Goal: Task Accomplishment & Management: Use online tool/utility

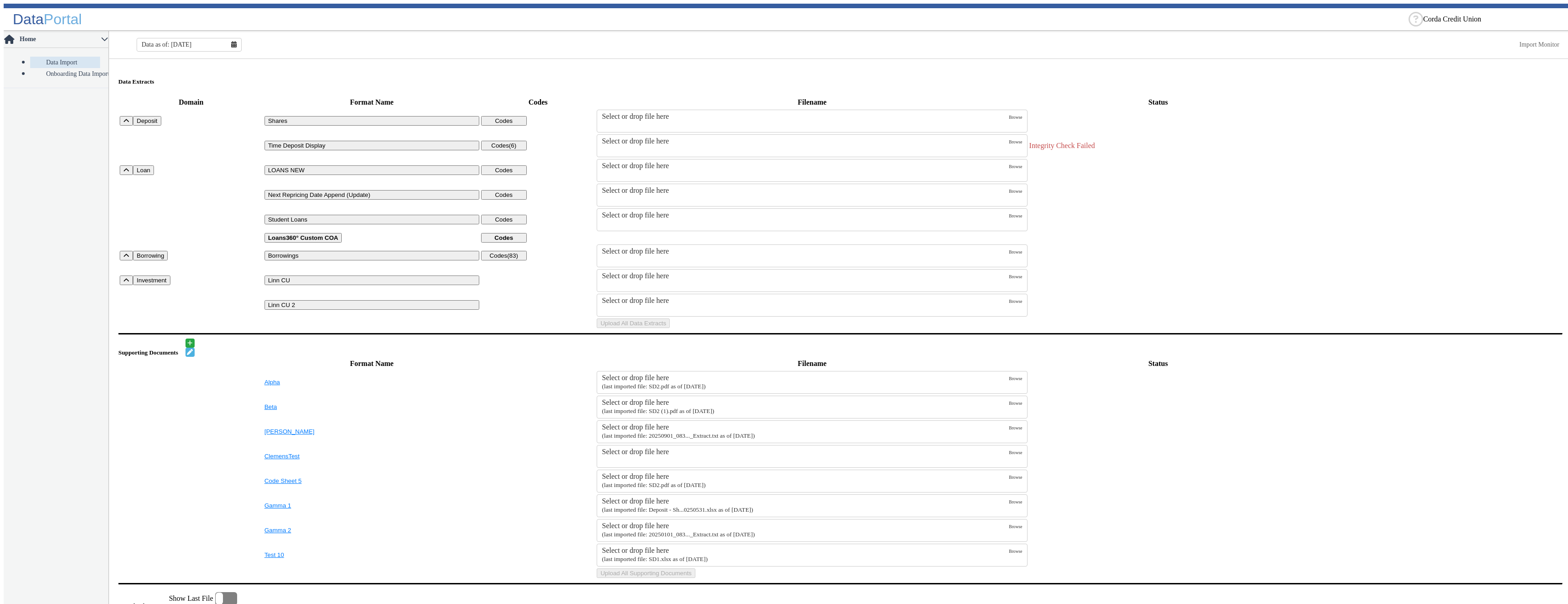
click at [651, 162] on div "Select or drop file here" at bounding box center [805, 166] width 407 height 9
click at [0, 0] on input "Select or drop file here" at bounding box center [0, 0] width 0 height 0
click at [670, 328] on button "Upload All Data Extracts" at bounding box center [633, 323] width 73 height 10
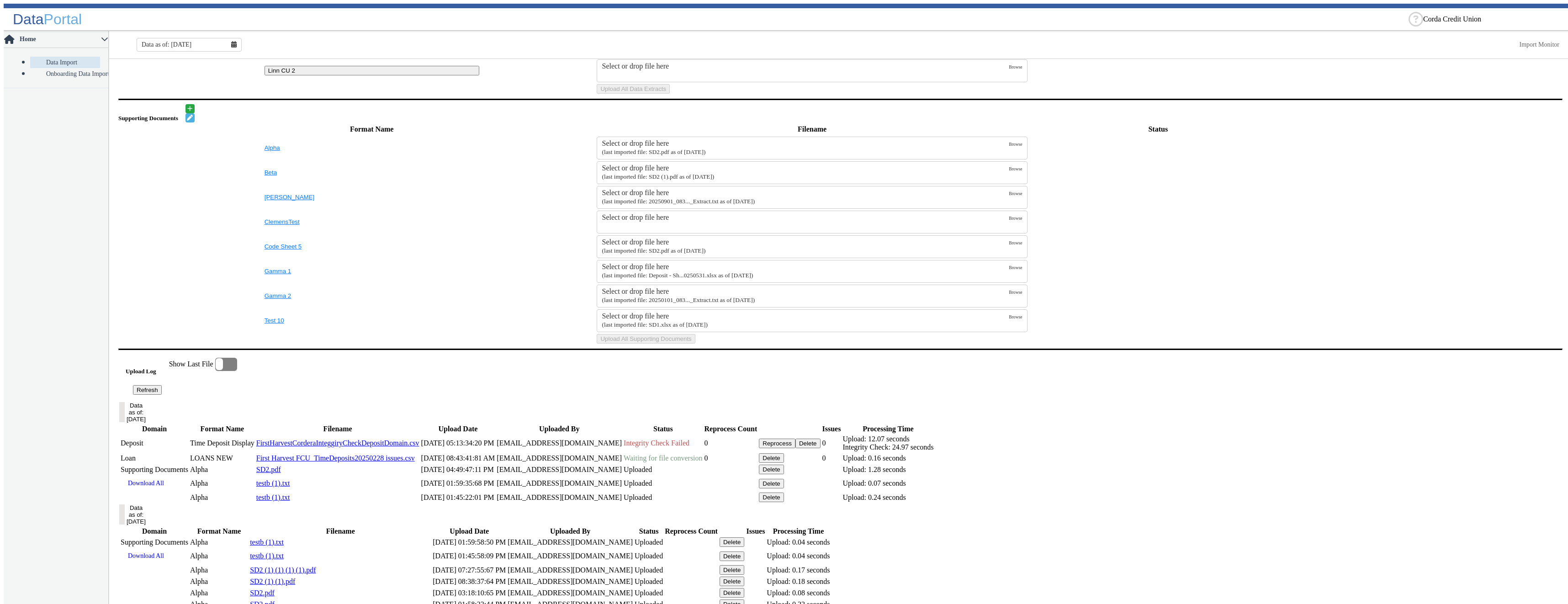
scroll to position [430, 0]
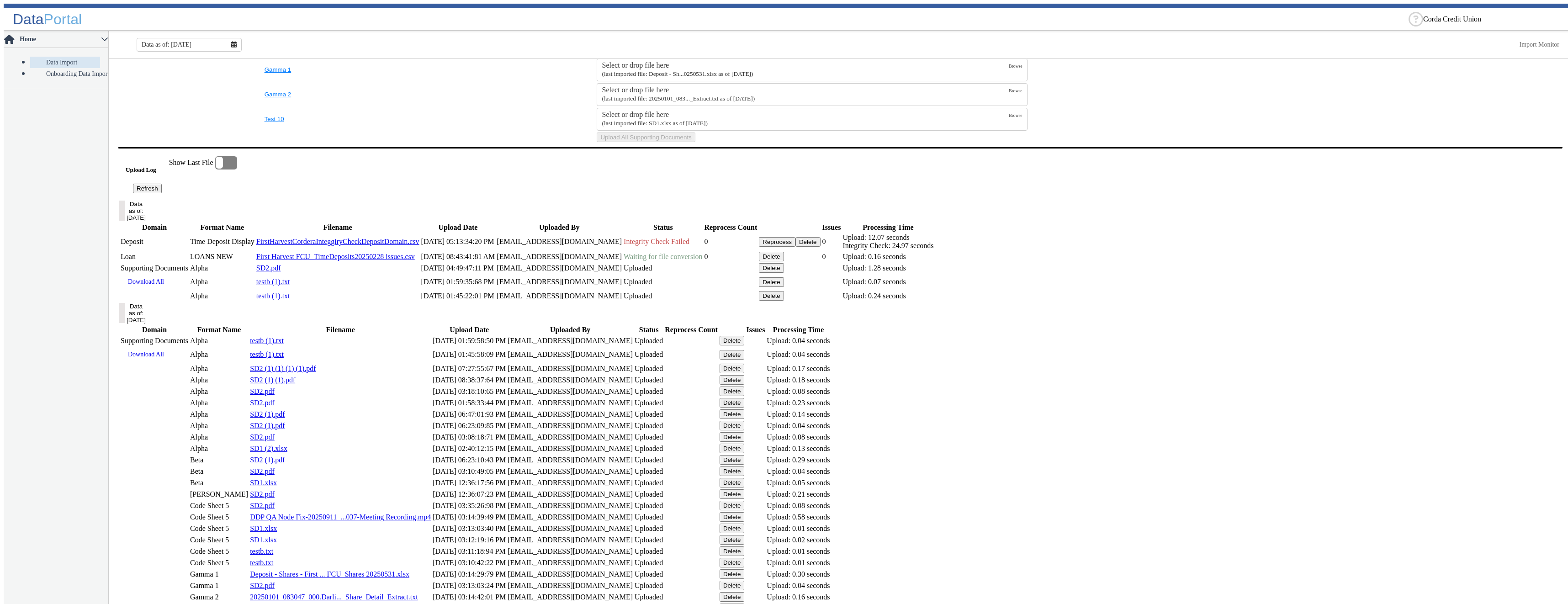
click at [190, 315] on main "Data Extracts Domain Format Name Codes Filename Status Deposit Shares Codes Sel…" at bounding box center [840, 289] width 1463 height 1320
click at [162, 193] on button "Refresh" at bounding box center [147, 189] width 29 height 10
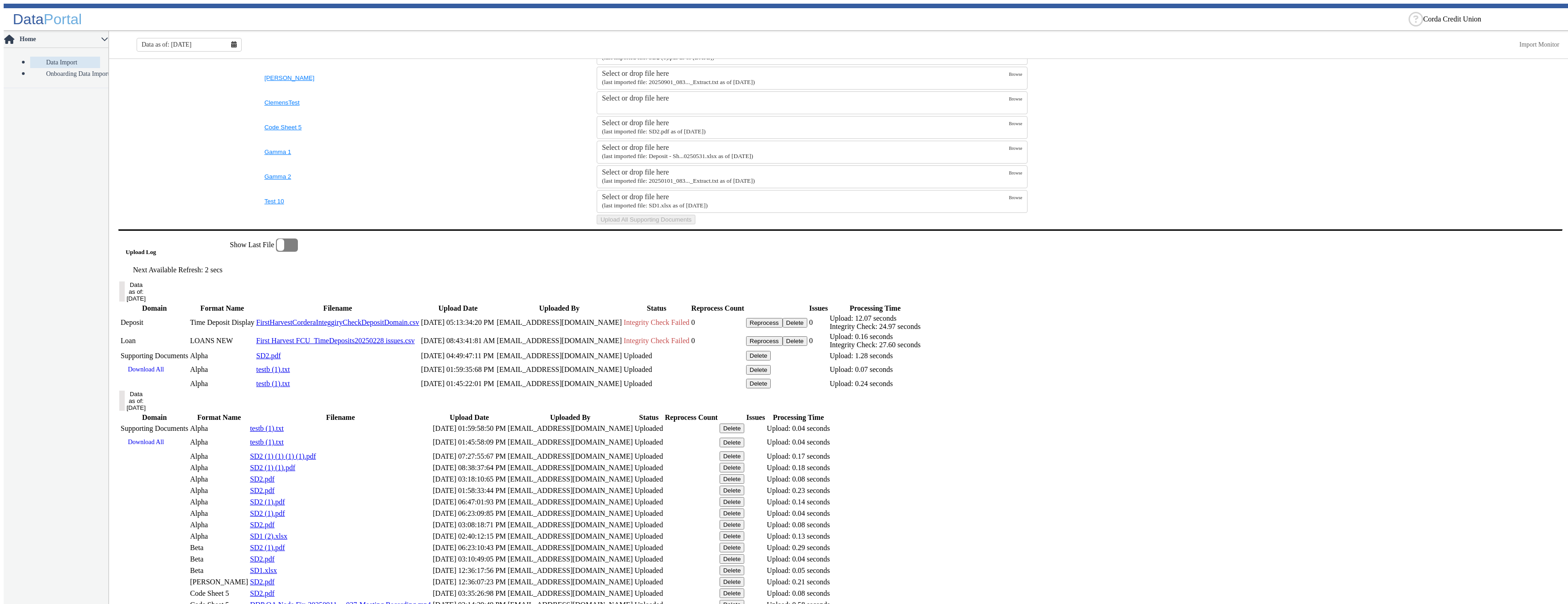
scroll to position [438, 0]
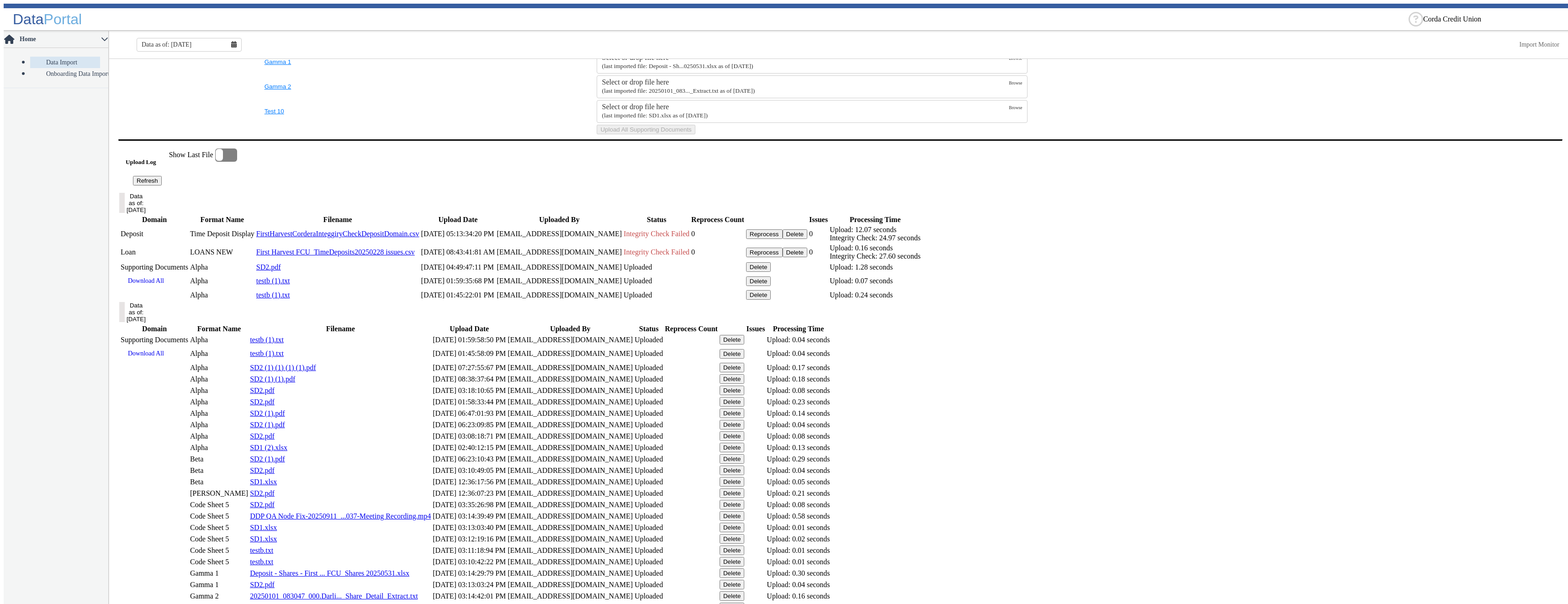
click at [808, 258] on button "Delete" at bounding box center [795, 253] width 25 height 10
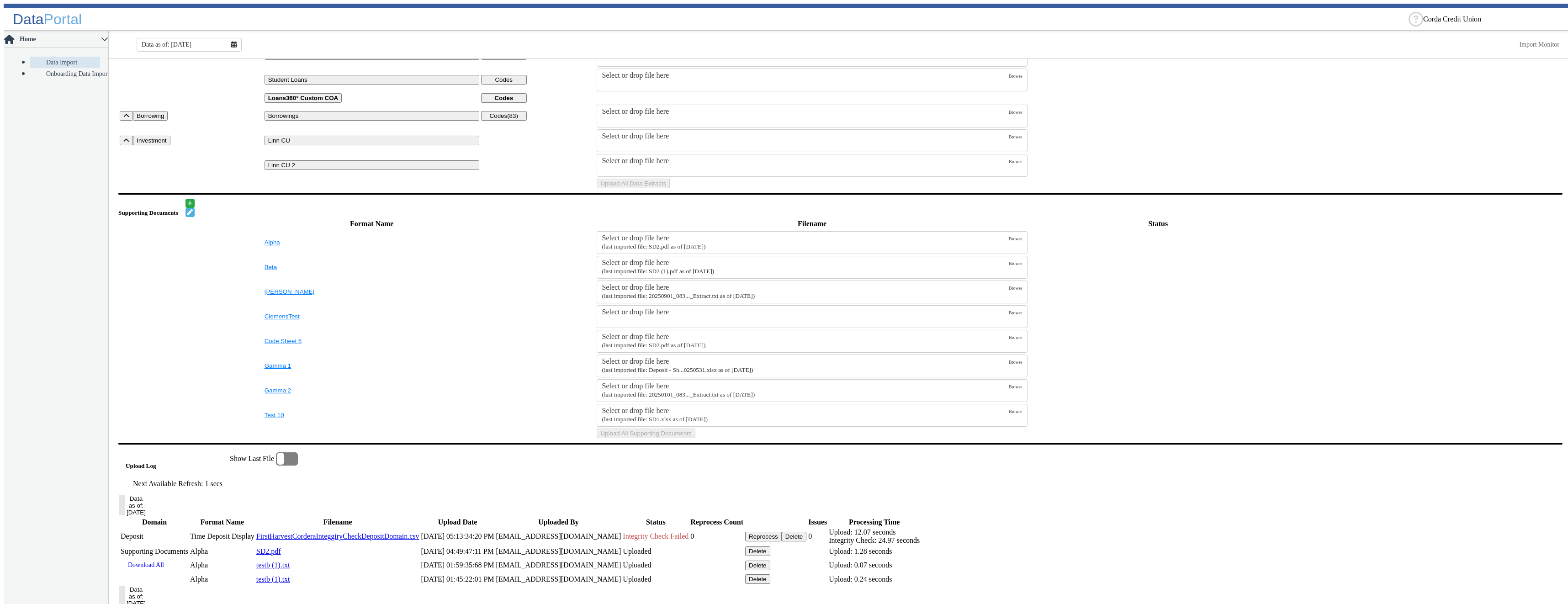
scroll to position [0, 0]
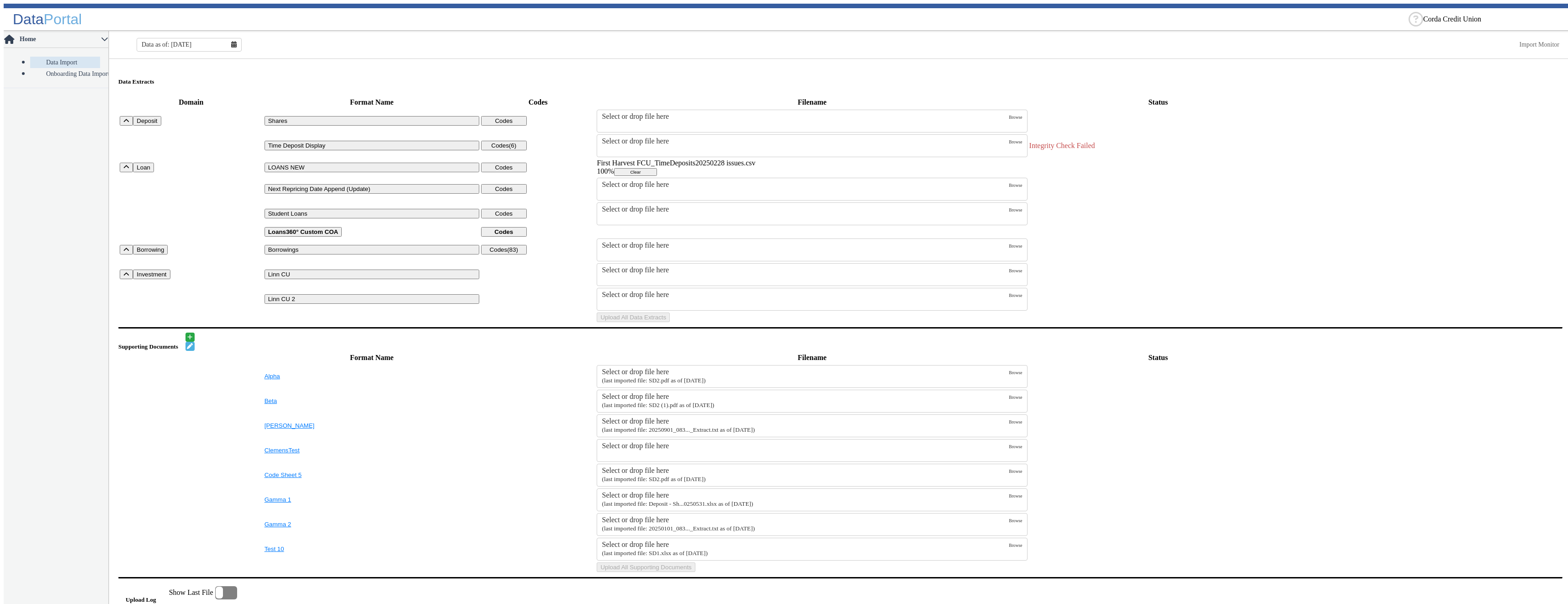
click at [626, 142] on label "Select or drop file here" at bounding box center [805, 146] width 407 height 18
click at [0, 0] on input "Select or drop file here" at bounding box center [0, 0] width 0 height 0
click at [657, 170] on button "Clear" at bounding box center [635, 172] width 43 height 8
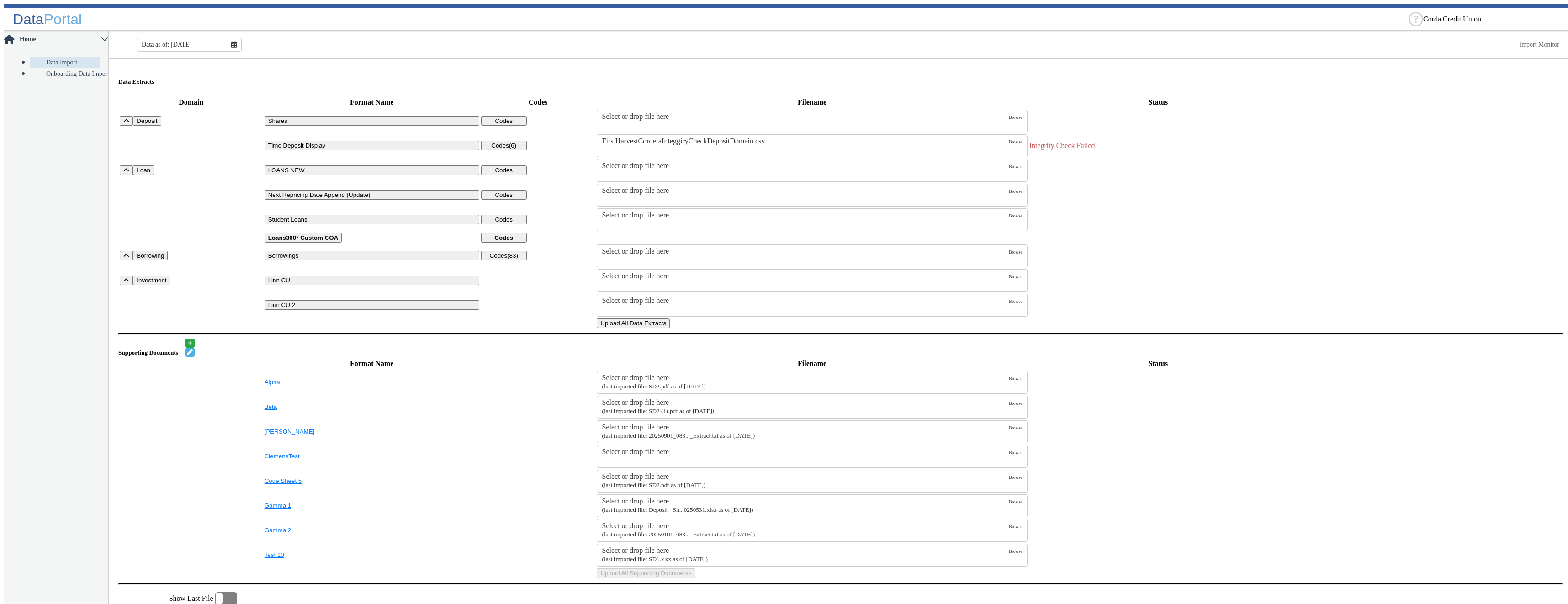
click at [670, 328] on button "Upload All Data Extracts" at bounding box center [633, 323] width 73 height 10
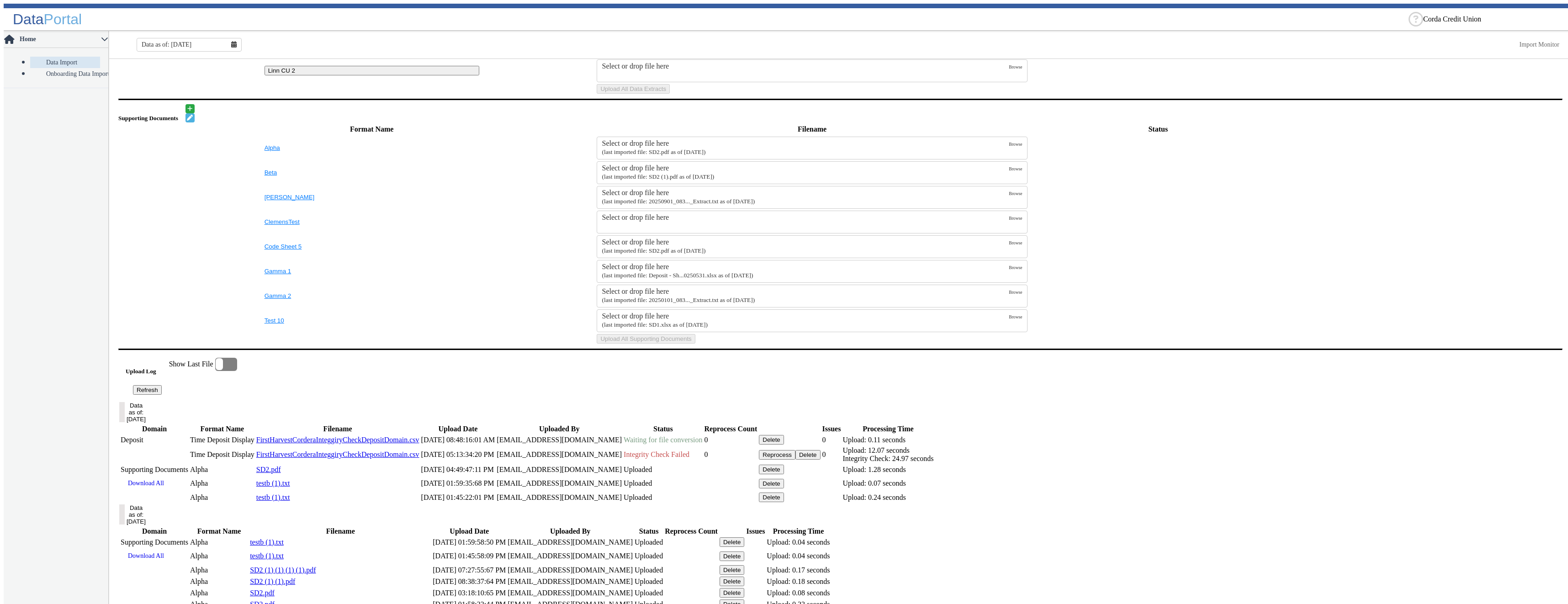
scroll to position [365, 0]
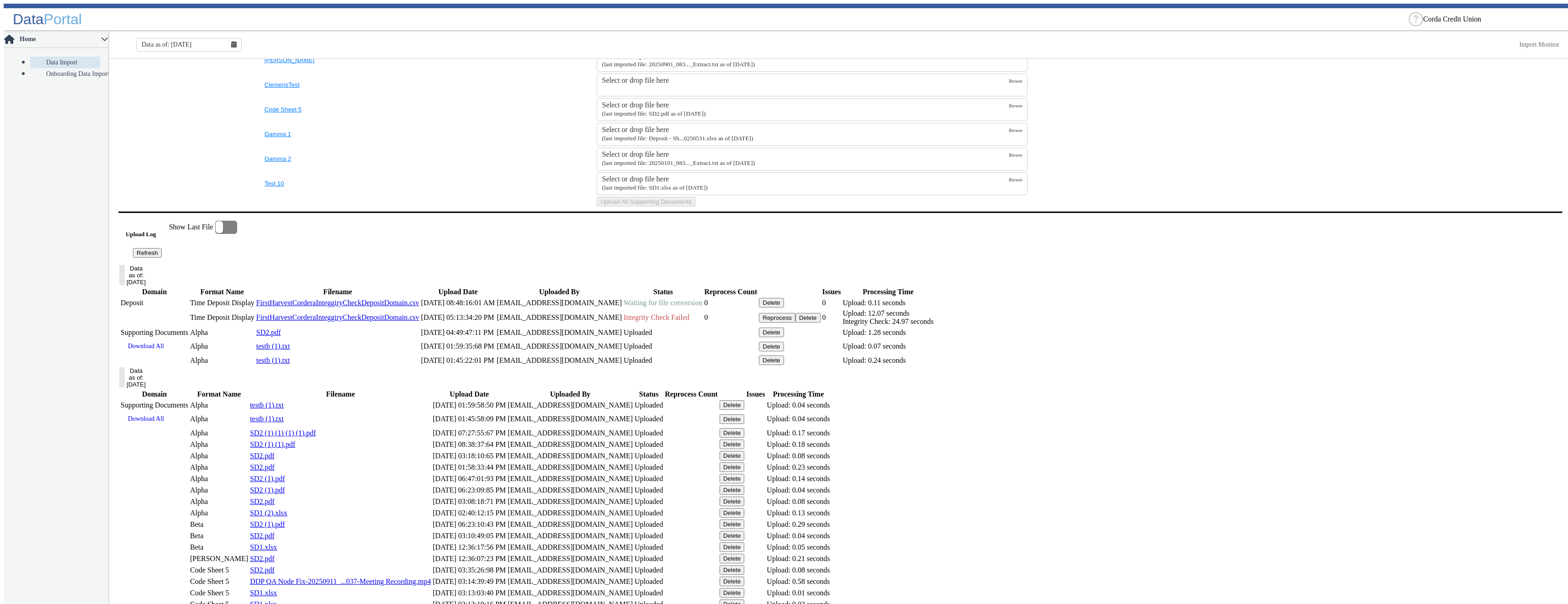
click at [162, 258] on button "Refresh" at bounding box center [147, 253] width 29 height 10
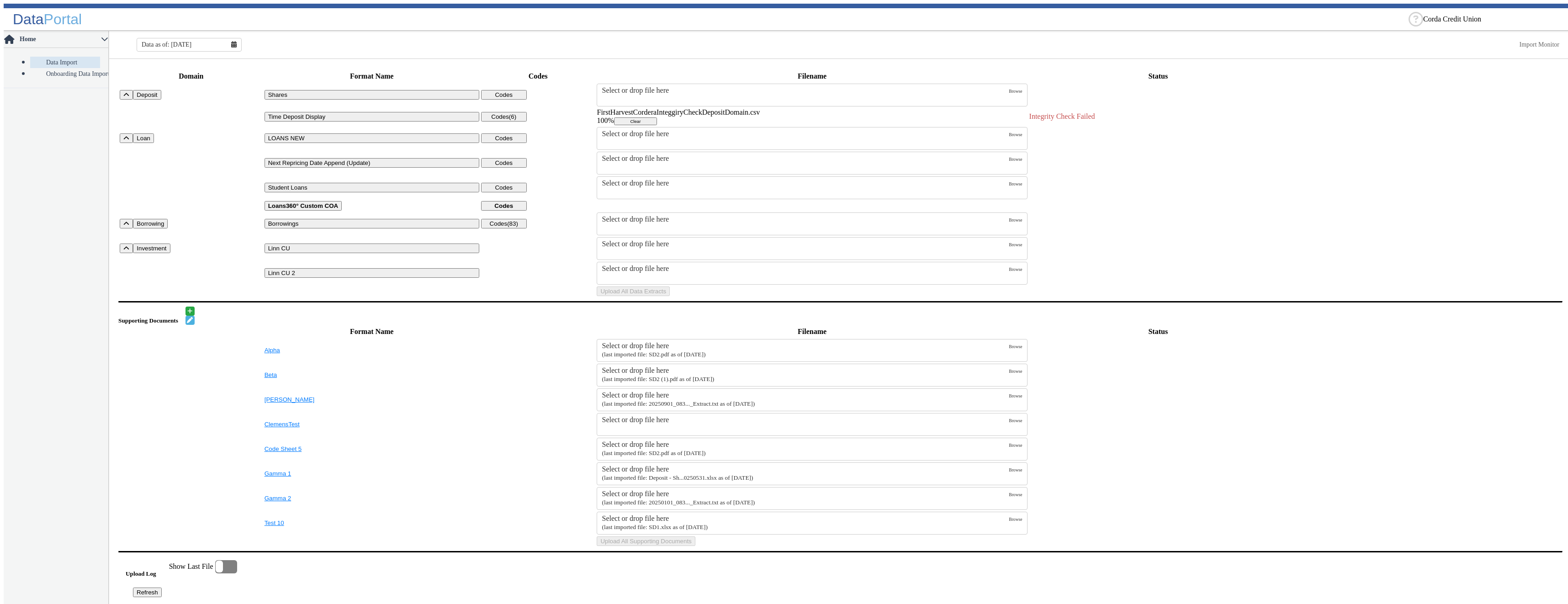
scroll to position [0, 0]
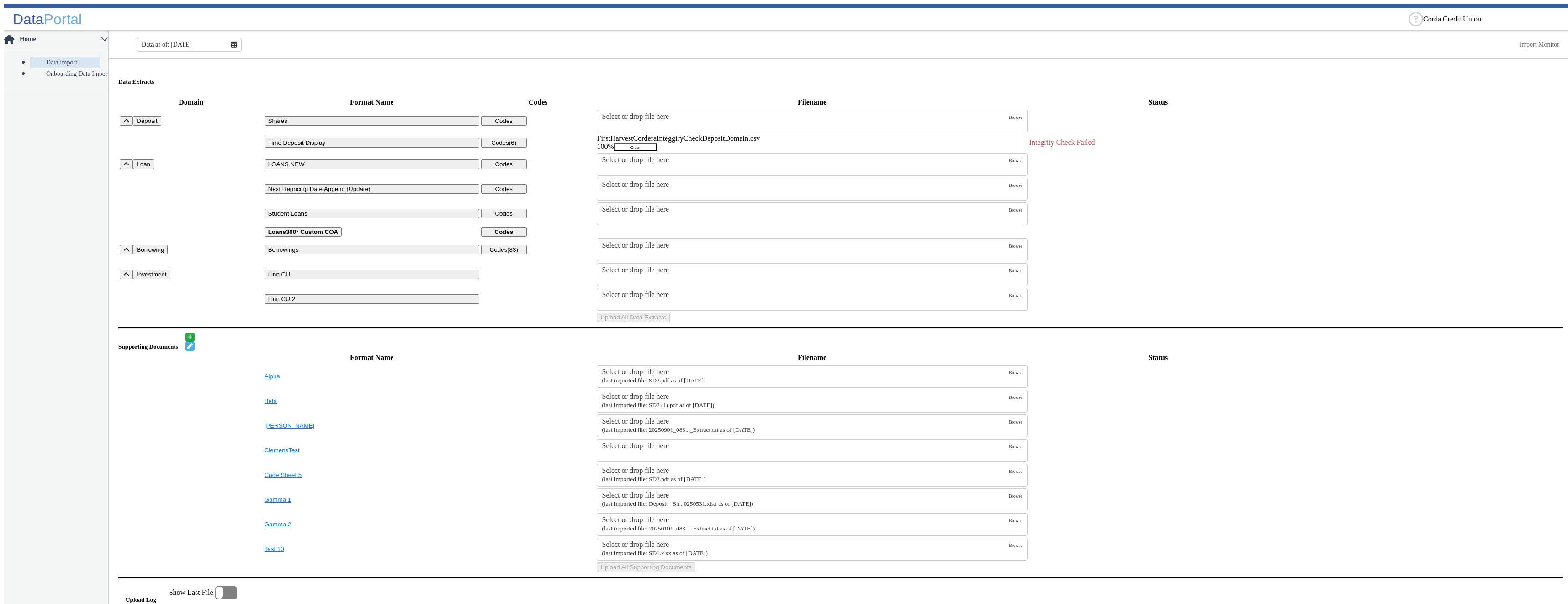
click at [657, 144] on button "Clear" at bounding box center [635, 147] width 43 height 8
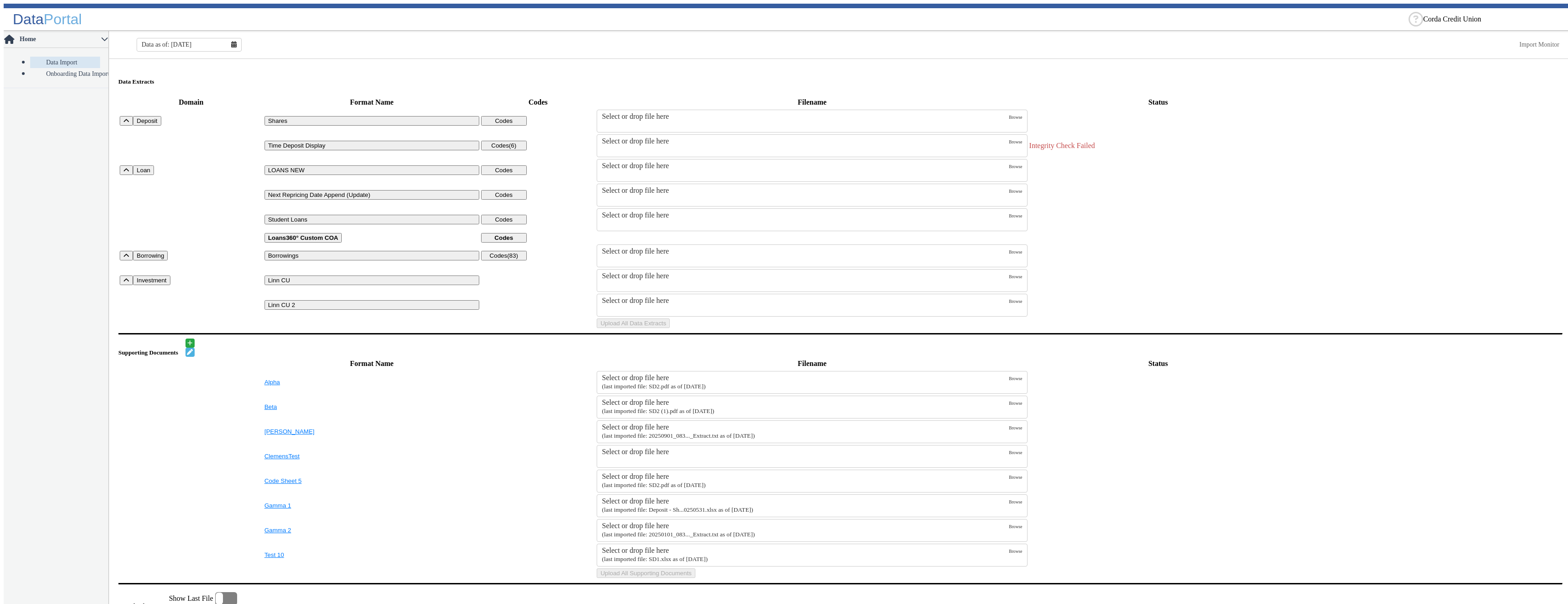
click at [674, 138] on div "Select or drop file here" at bounding box center [805, 141] width 407 height 9
click at [0, 0] on input "Select or drop file here" at bounding box center [0, 0] width 0 height 0
click at [670, 328] on button "Upload All Data Extracts" at bounding box center [633, 323] width 73 height 10
